Goal: Task Accomplishment & Management: Manage account settings

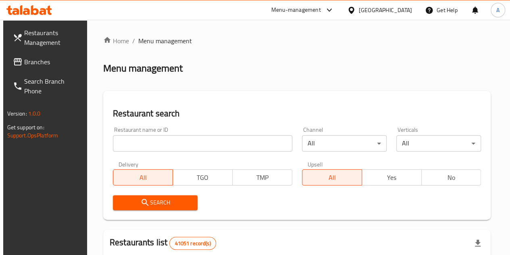
click at [297, 155] on div "Channel All ​" at bounding box center [344, 139] width 94 height 34
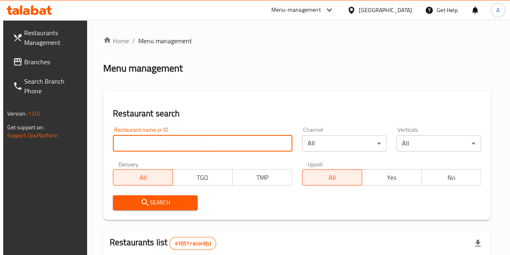
drag, startPoint x: 0, startPoint y: 0, endPoint x: 178, endPoint y: 144, distance: 228.9
click at [178, 144] on input "search" at bounding box center [203, 143] width 180 height 16
paste input "689016"
type input "689016"
click button "Search" at bounding box center [155, 202] width 85 height 15
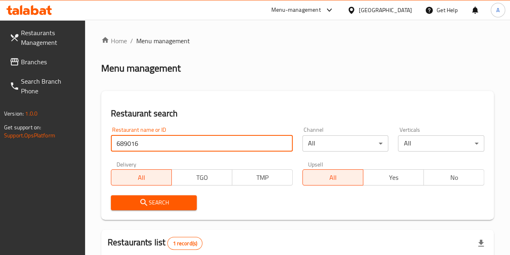
scroll to position [105, 0]
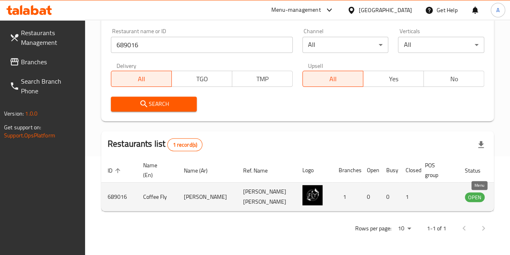
click at [508, 194] on icon "enhanced table" at bounding box center [512, 197] width 9 height 7
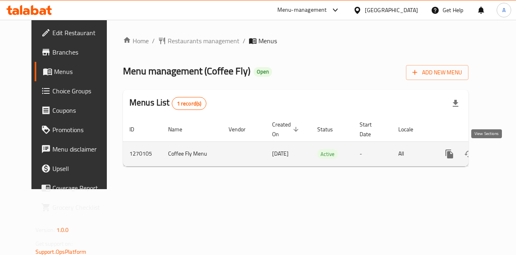
click at [504, 155] on icon "enhanced table" at bounding box center [507, 153] width 7 height 7
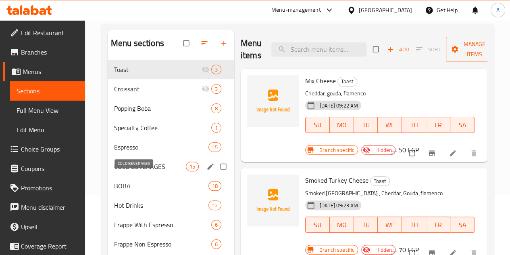
scroll to position [61, 0]
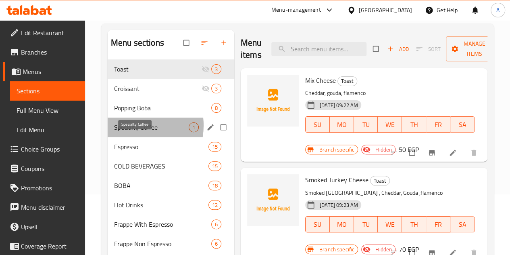
click at [135, 132] on span "Specialty Coffee" at bounding box center [151, 127] width 75 height 10
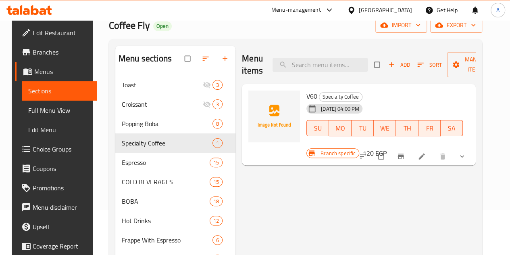
scroll to position [44, 0]
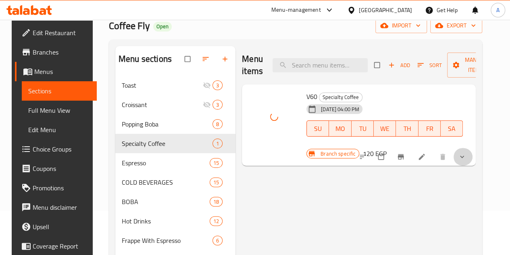
click at [469, 150] on button "show more" at bounding box center [462, 157] width 19 height 18
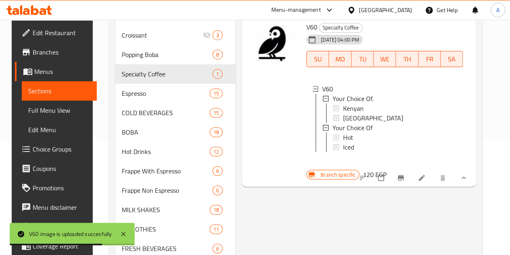
scroll to position [119, 0]
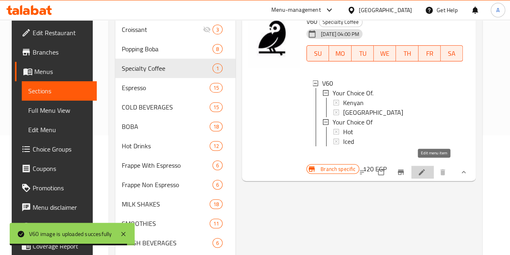
click at [426, 169] on icon at bounding box center [422, 172] width 8 height 8
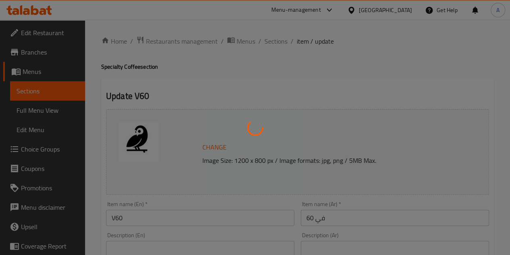
type input "اختيارك من"
type input "1"
type input "اختيارك من"
type input "1"
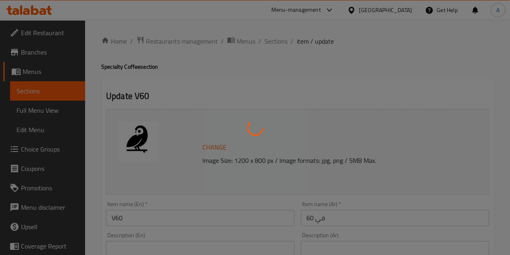
type input "1"
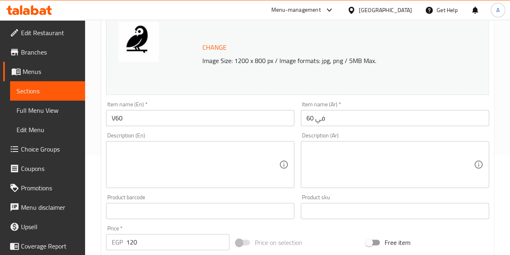
scroll to position [101, 0]
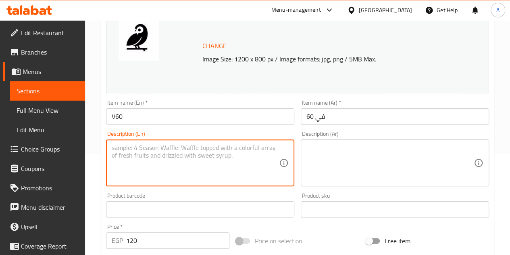
click at [161, 152] on textarea at bounding box center [195, 163] width 167 height 38
paste textarea "Brewed V60 coffee gives you a pure, balanced flavor."
type textarea "Brewed V60 coffee gives you a pure, balanced flavor."
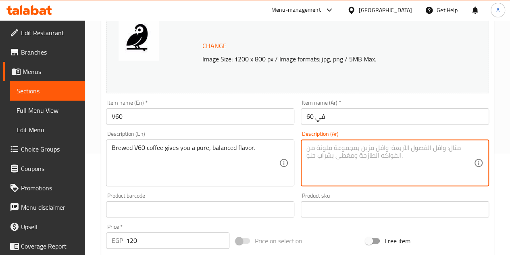
click at [336, 162] on textarea at bounding box center [390, 163] width 167 height 38
paste textarea "يمنحك قهوة V60 المحضرة نكهة نقية ومتوازنة."
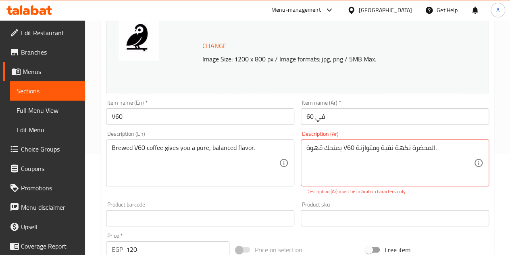
click at [260, 189] on div "Description (En) Brewed V60 coffee gives you a pure, balanced flavor. Descripti…" at bounding box center [200, 162] width 195 height 71
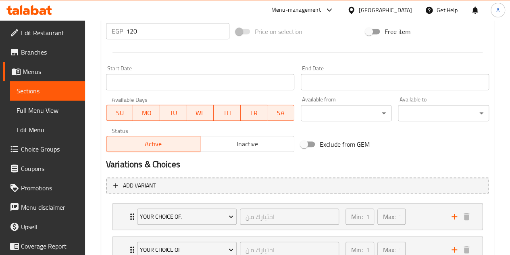
scroll to position [382, 0]
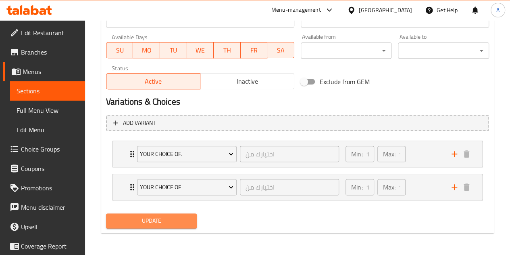
click at [159, 221] on span "Update" at bounding box center [152, 220] width 78 height 10
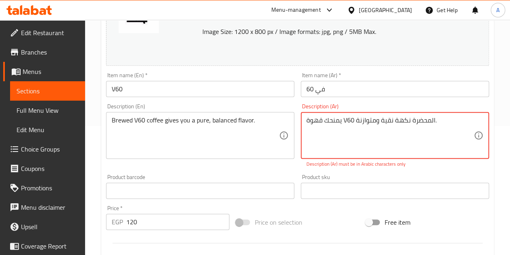
click at [443, 122] on textarea "يمنحك قهوة V60 المحضرة نكهة نقية ومتوازنة." at bounding box center [390, 135] width 167 height 38
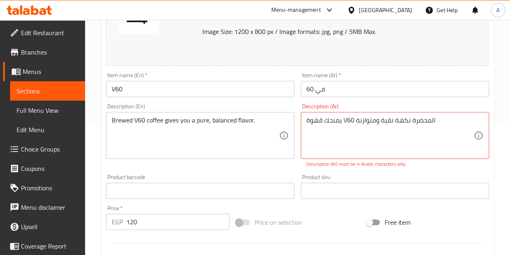
click at [286, 166] on div "Description (En) Brewed V60 coffee gives you a pure, balanced flavor. Descripti…" at bounding box center [200, 135] width 195 height 71
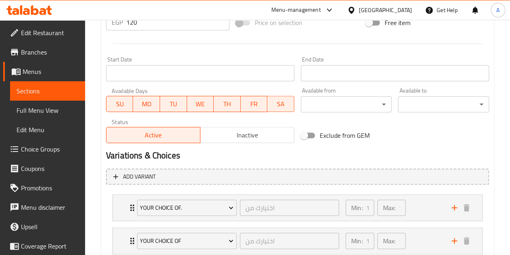
scroll to position [382, 0]
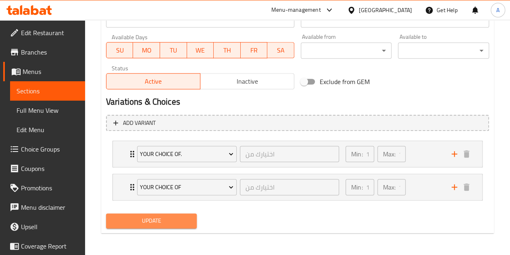
click at [176, 213] on button "Update" at bounding box center [151, 220] width 91 height 15
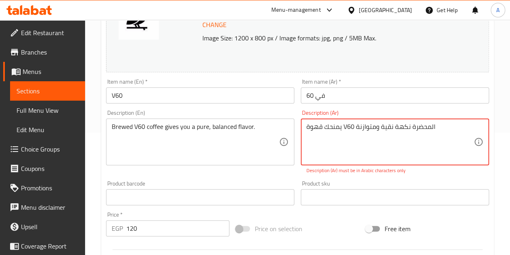
click at [380, 130] on textarea "يمنحك قهوة V60 المحضرة نكهة نقية ومتوازنة" at bounding box center [390, 142] width 167 height 38
click at [350, 126] on textarea "يمنحك قهوة V60 المحضرة نكهة نقية ومتوازنة" at bounding box center [390, 142] width 167 height 38
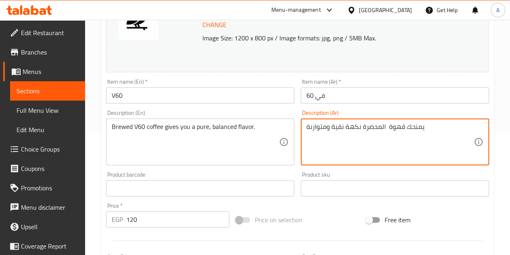
type textarea "يمنحك قهوة المحضرة نكهة نقية ومتوازنة"
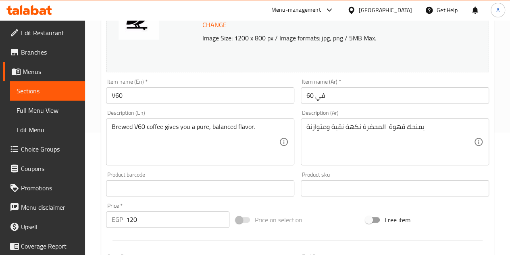
click at [247, 170] on div "Product barcode Product barcode" at bounding box center [200, 183] width 195 height 31
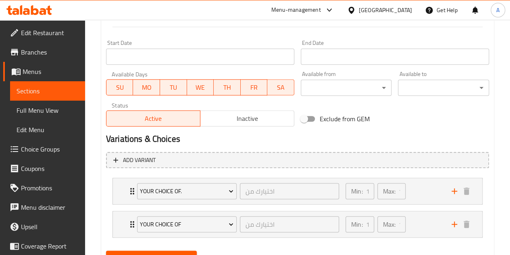
scroll to position [373, 0]
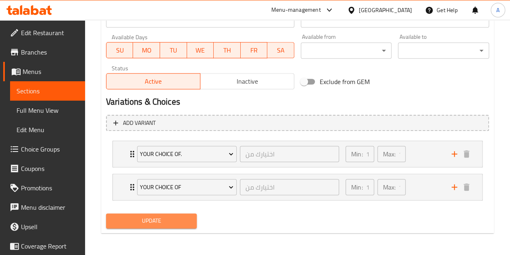
click at [163, 222] on span "Update" at bounding box center [152, 220] width 78 height 10
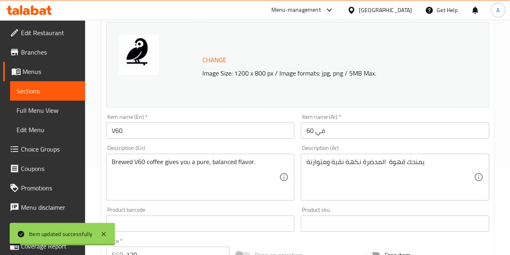
scroll to position [0, 0]
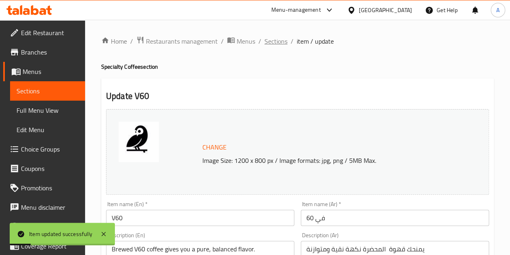
click at [270, 42] on span "Sections" at bounding box center [276, 41] width 23 height 10
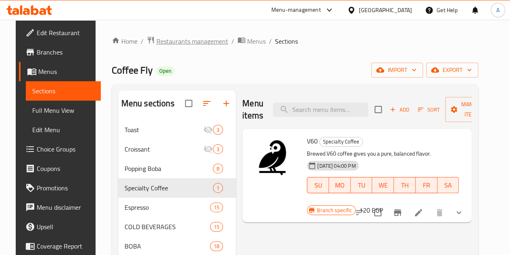
click at [210, 40] on span "Restaurants management" at bounding box center [193, 41] width 72 height 10
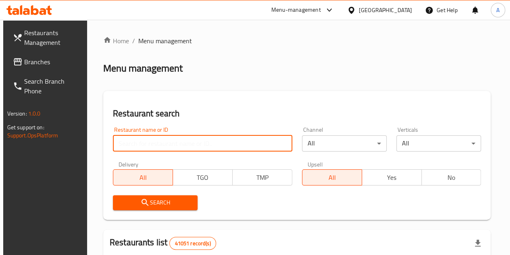
click at [144, 142] on input "search" at bounding box center [203, 143] width 180 height 16
paste input "682816"
type input "682816"
click button "Search" at bounding box center [155, 202] width 85 height 15
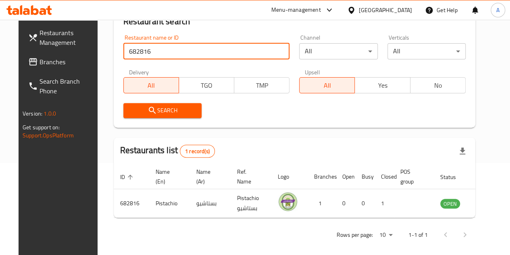
scroll to position [98, 0]
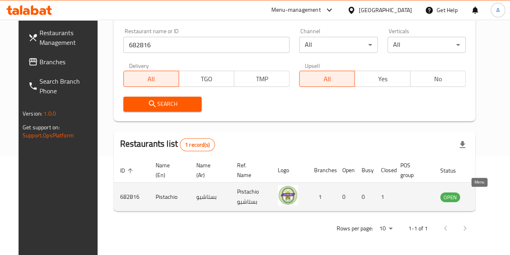
click at [483, 194] on icon "enhanced table" at bounding box center [487, 197] width 9 height 7
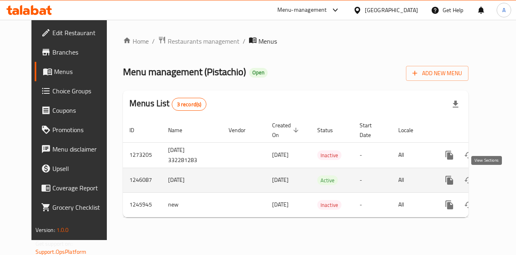
click at [503, 182] on icon "enhanced table" at bounding box center [508, 180] width 10 height 10
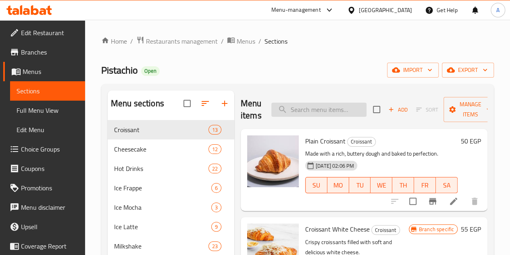
click at [300, 111] on input "search" at bounding box center [319, 109] width 95 height 14
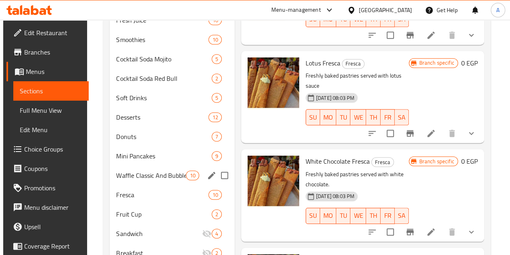
scroll to position [265, 0]
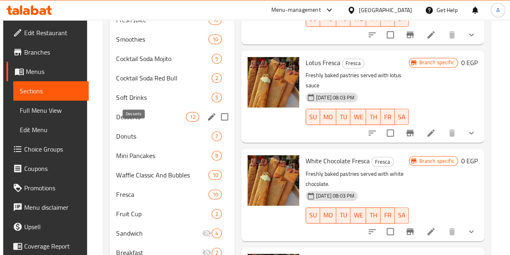
type input "tri"
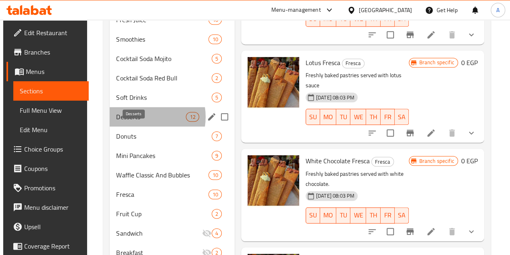
click at [140, 121] on span "Desserts" at bounding box center [151, 117] width 70 height 10
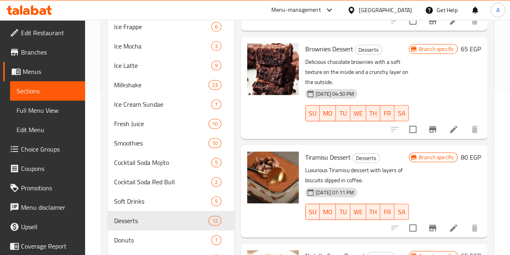
scroll to position [161, 0]
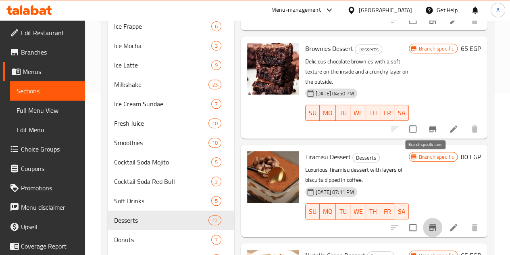
click at [432, 217] on button "Branch-specific-item" at bounding box center [432, 226] width 19 height 19
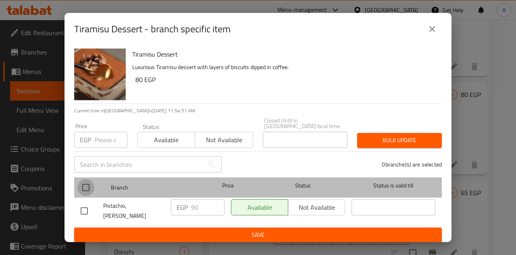
click at [89, 190] on input "checkbox" at bounding box center [85, 187] width 17 height 17
checkbox input "true"
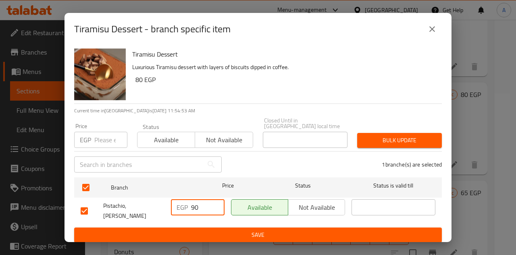
click at [194, 207] on input "90" at bounding box center [207, 207] width 33 height 16
type input "150"
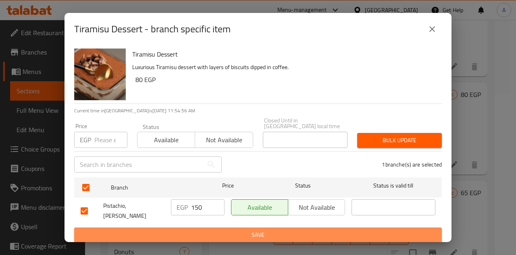
click at [226, 230] on span "Save" at bounding box center [258, 235] width 355 height 10
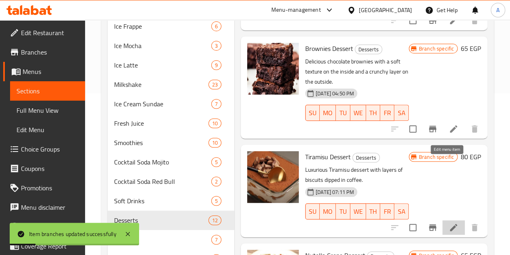
click at [449, 222] on icon at bounding box center [454, 227] width 10 height 10
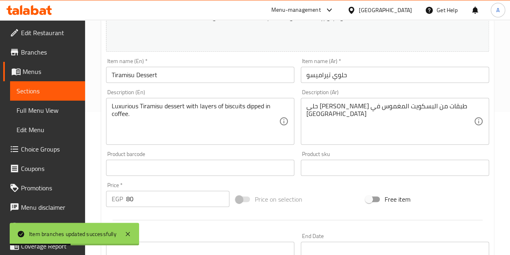
scroll to position [142, 0]
click at [161, 206] on input "80" at bounding box center [177, 199] width 103 height 16
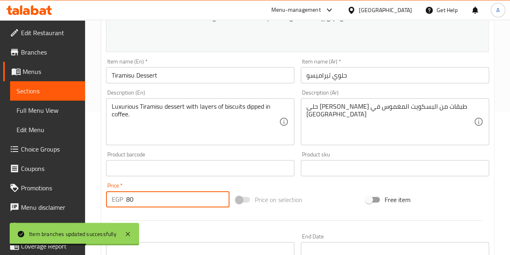
type input "8"
type input "150"
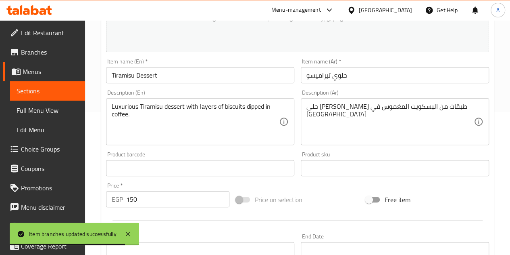
click at [172, 213] on div at bounding box center [298, 220] width 390 height 20
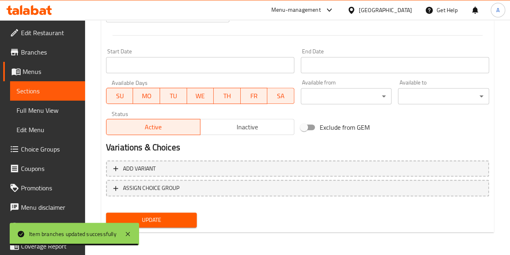
click at [174, 221] on span "Update" at bounding box center [152, 220] width 78 height 10
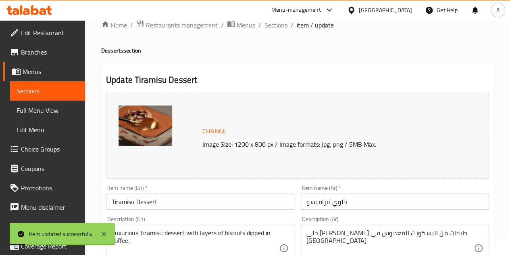
scroll to position [0, 0]
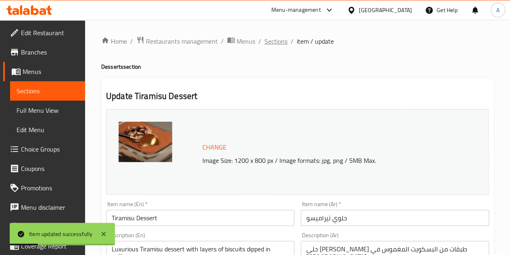
click at [274, 44] on span "Sections" at bounding box center [276, 41] width 23 height 10
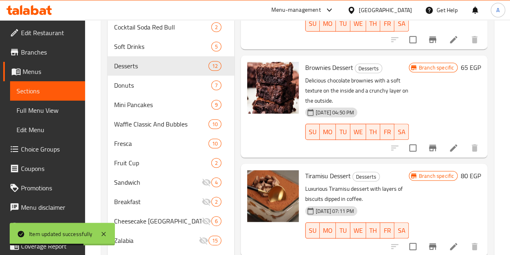
scroll to position [457, 0]
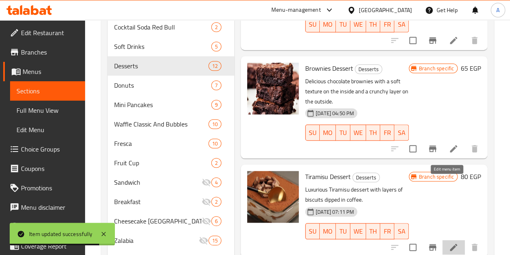
click at [450, 243] on icon at bounding box center [453, 246] width 7 height 7
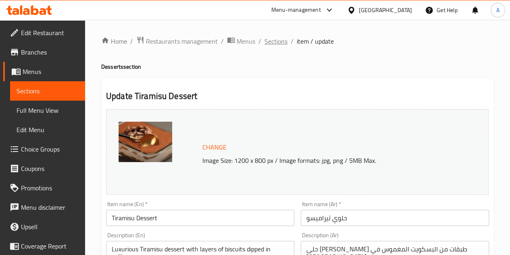
click at [274, 44] on span "Sections" at bounding box center [276, 41] width 23 height 10
